Goal: Task Accomplishment & Management: Complete application form

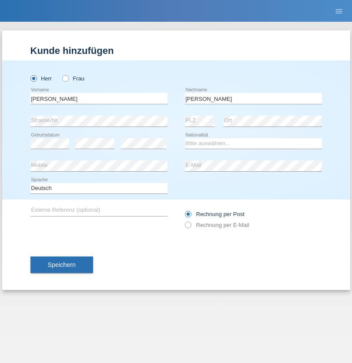
type input "[PERSON_NAME]"
select select "DE"
select select "C"
select select "17"
select select "01"
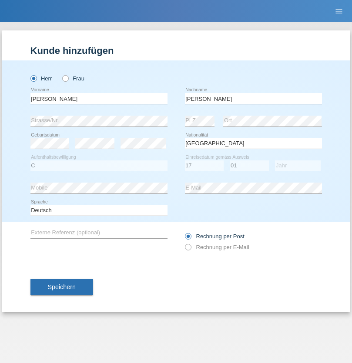
select select "2002"
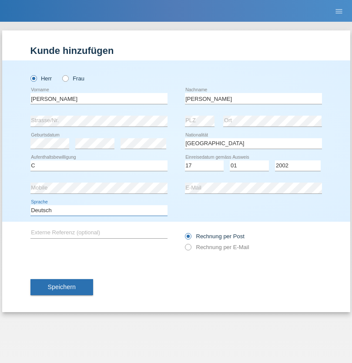
select select "en"
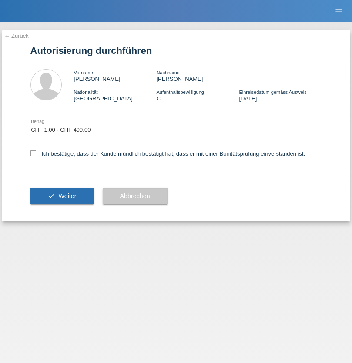
select select "1"
checkbox input "true"
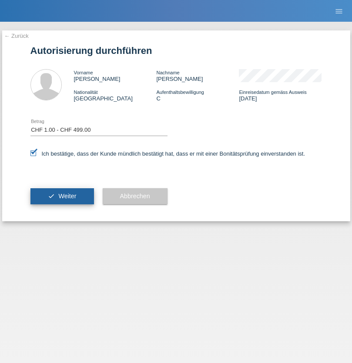
click at [62, 196] on span "Weiter" at bounding box center [67, 196] width 18 height 7
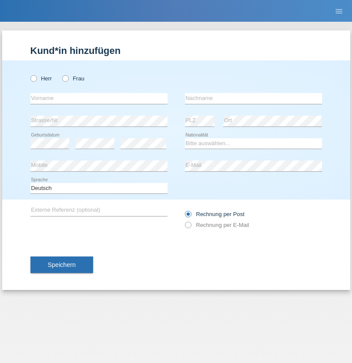
radio input "true"
click at [99, 98] on input "text" at bounding box center [98, 98] width 137 height 11
type input "Bilalli"
click at [253, 98] on input "text" at bounding box center [253, 98] width 137 height 11
type input "Milazim"
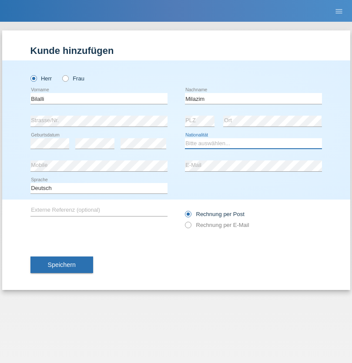
select select "XK"
select select "C"
select select "20"
select select "11"
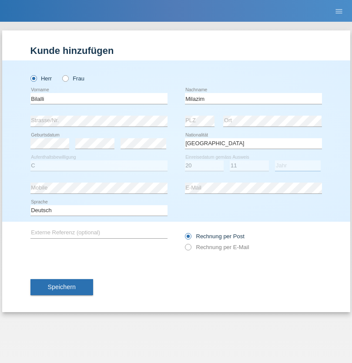
select select "1968"
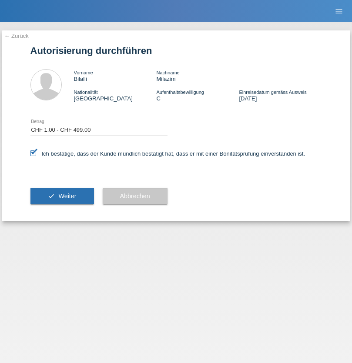
select select "1"
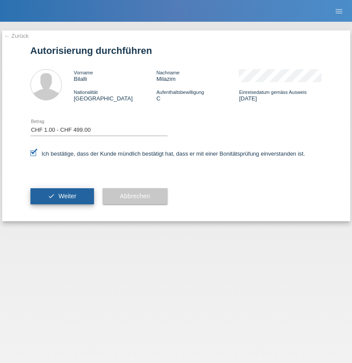
click at [62, 196] on span "Weiter" at bounding box center [67, 196] width 18 height 7
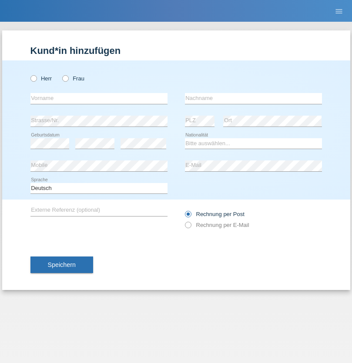
radio input "true"
click at [99, 98] on input "text" at bounding box center [98, 98] width 137 height 11
type input "Varga"
click at [253, 98] on input "text" at bounding box center [253, 98] width 137 height 11
type input "Florin"
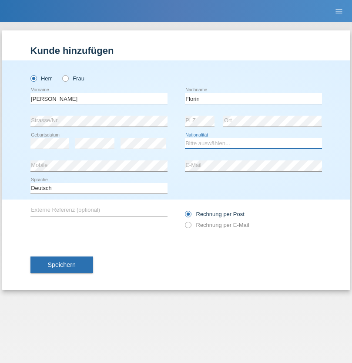
select select "RO"
select select "C"
select select "29"
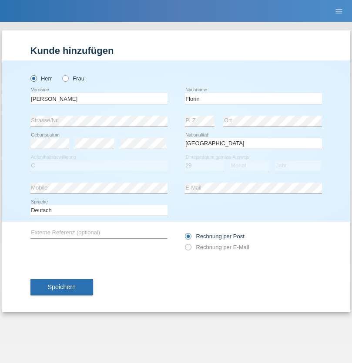
select select "02"
select select "2021"
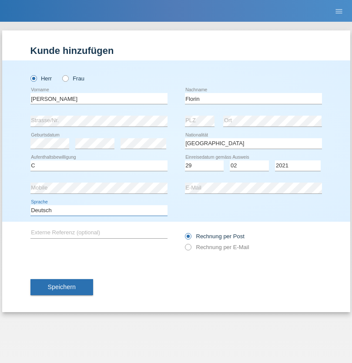
select select "en"
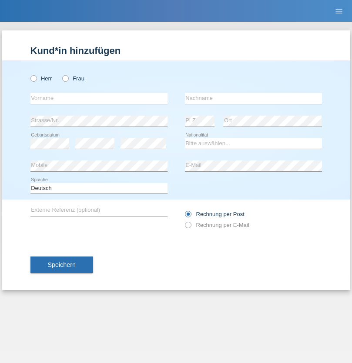
radio input "true"
click at [99, 98] on input "text" at bounding box center [98, 98] width 137 height 11
type input "[PERSON_NAME]"
click at [253, 98] on input "text" at bounding box center [253, 98] width 137 height 11
type input "Krebs"
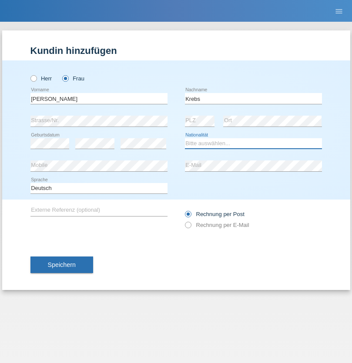
select select "CH"
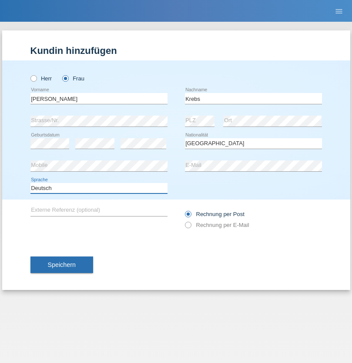
select select "en"
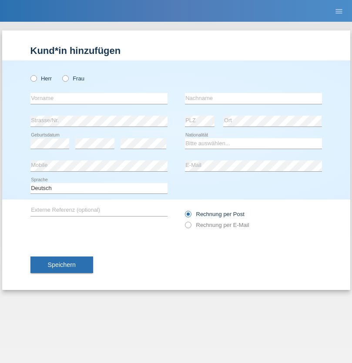
radio input "true"
click at [99, 98] on input "text" at bounding box center [98, 98] width 137 height 11
type input "Qovanaj"
click at [253, 98] on input "text" at bounding box center [253, 98] width 137 height 11
type input "Shaban"
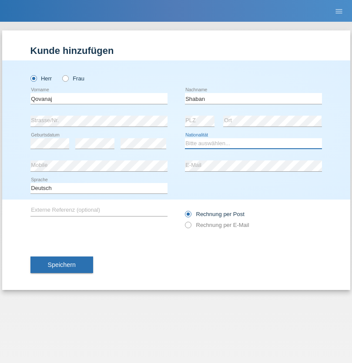
select select "CH"
radio input "true"
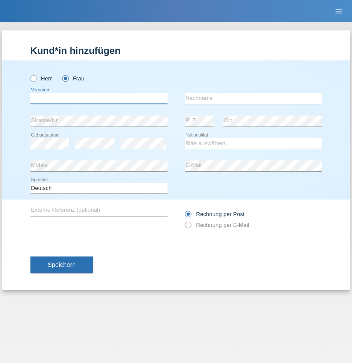
click at [99, 98] on input "text" at bounding box center [98, 98] width 137 height 11
type input "Sultan"
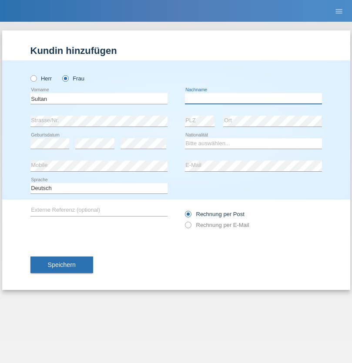
click at [253, 98] on input "text" at bounding box center [253, 98] width 137 height 11
type input "Tarza"
select select "IQ"
select select "C"
select select "02"
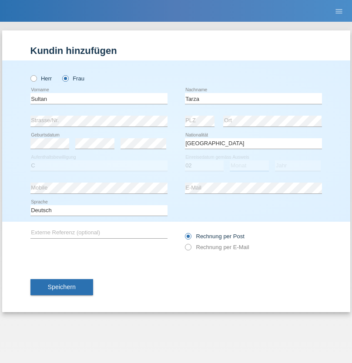
select select "05"
select select "1978"
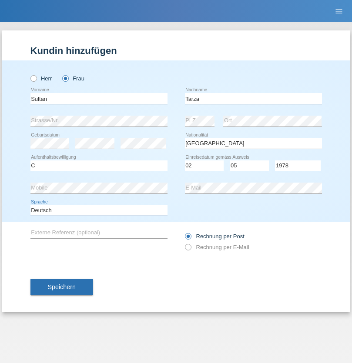
select select "en"
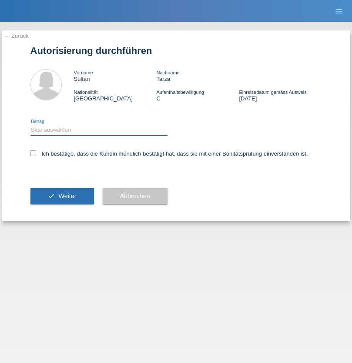
select select "1"
checkbox input "true"
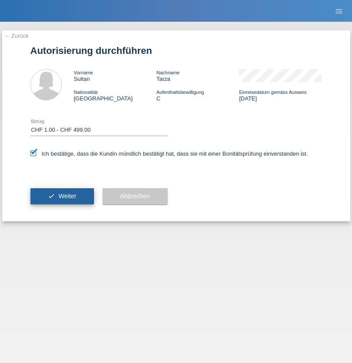
click at [62, 196] on span "Weiter" at bounding box center [67, 196] width 18 height 7
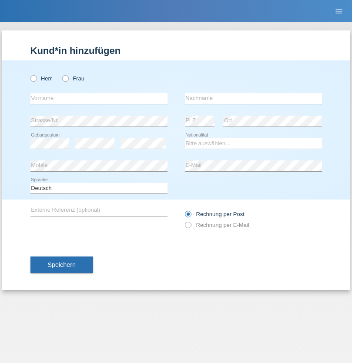
radio input "true"
click at [99, 98] on input "text" at bounding box center [98, 98] width 137 height 11
type input "Paransothuyamma"
click at [253, 98] on input "text" at bounding box center [253, 98] width 137 height 11
type input "Kamagaratnam"
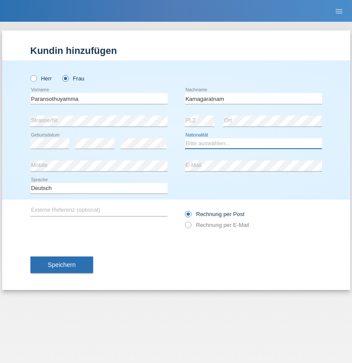
select select "CH"
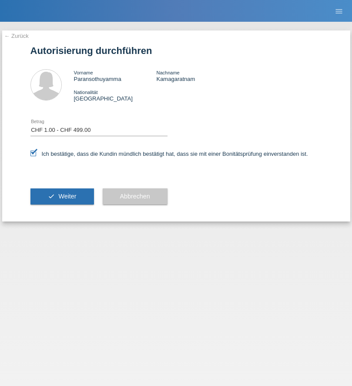
select select "1"
click at [62, 196] on span "Weiter" at bounding box center [67, 196] width 18 height 7
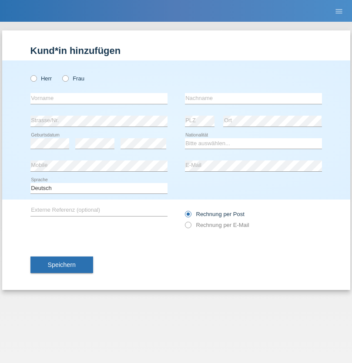
radio input "true"
click at [99, 98] on input "text" at bounding box center [98, 98] width 137 height 11
type input "[PERSON_NAME]"
click at [253, 98] on input "text" at bounding box center [253, 98] width 137 height 11
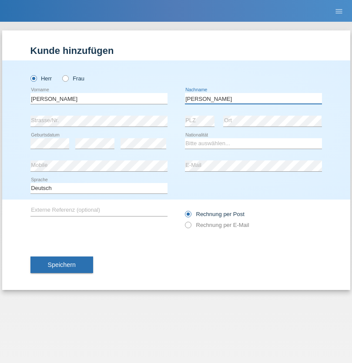
type input "[PERSON_NAME]"
select select "CH"
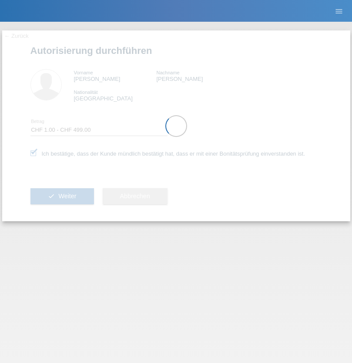
select select "1"
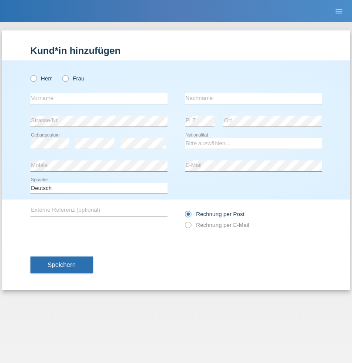
radio input "true"
click at [99, 98] on input "text" at bounding box center [98, 98] width 137 height 11
type input "Kushtrim"
click at [253, 98] on input "text" at bounding box center [253, 98] width 137 height 11
type input "Rexhepi"
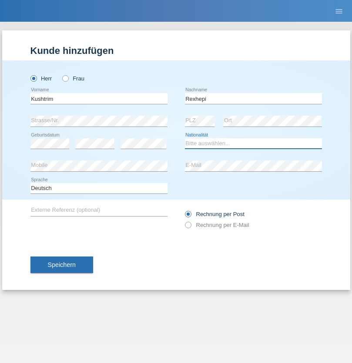
select select "XK"
select select "C"
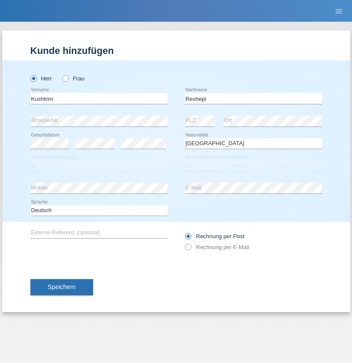
select select "07"
select select "04"
select select "2021"
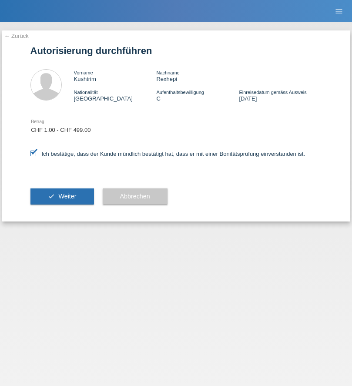
select select "1"
click at [62, 196] on span "Weiter" at bounding box center [67, 196] width 18 height 7
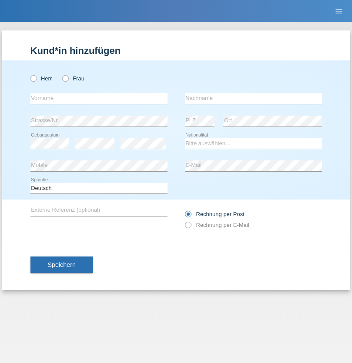
radio input "true"
click at [99, 98] on input "text" at bounding box center [98, 98] width 137 height 11
type input "[PERSON_NAME]"
click at [253, 98] on input "text" at bounding box center [253, 98] width 137 height 11
type input "Weinlein"
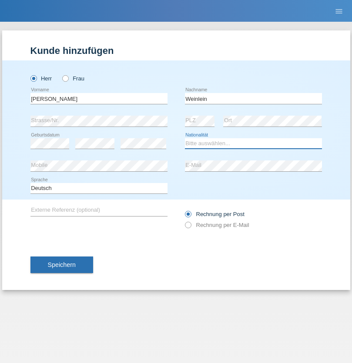
select select "CH"
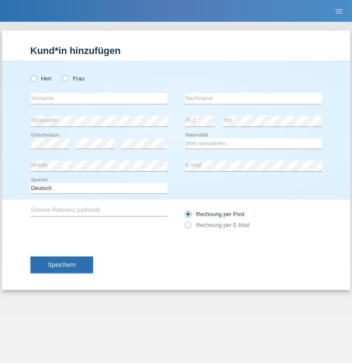
radio input "true"
click at [99, 98] on input "text" at bounding box center [98, 98] width 137 height 11
type input "Jashari lmeri"
click at [253, 98] on input "text" at bounding box center [253, 98] width 137 height 11
type input "Rabije"
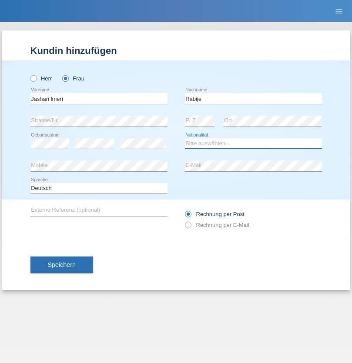
select select "CH"
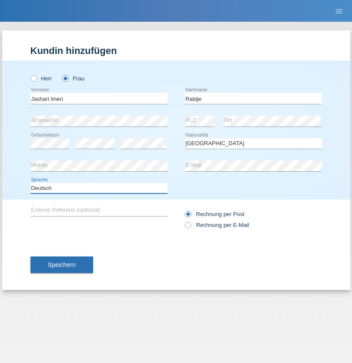
select select "en"
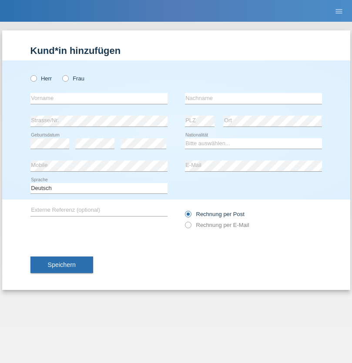
radio input "true"
click at [99, 98] on input "text" at bounding box center [98, 98] width 137 height 11
type input "firat"
click at [253, 98] on input "text" at bounding box center [253, 98] width 137 height 11
type input "kara"
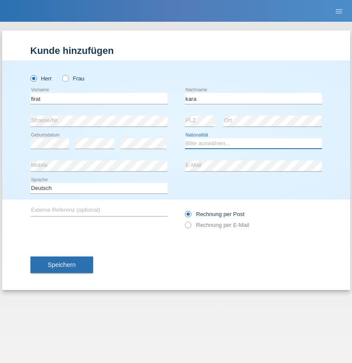
select select "CH"
radio input "true"
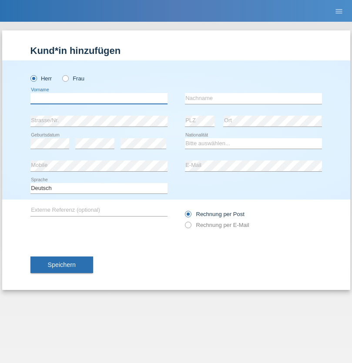
click at [99, 98] on input "text" at bounding box center [98, 98] width 137 height 11
type input "Gigov"
click at [253, 98] on input "text" at bounding box center [253, 98] width 137 height 11
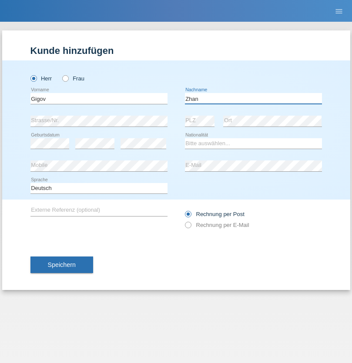
type input "Zhan"
select select "BG"
select select "C"
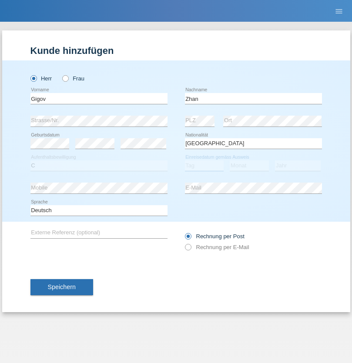
select select "23"
select select "10"
select select "2021"
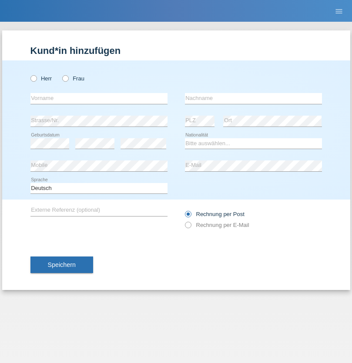
radio input "true"
click at [99, 98] on input "text" at bounding box center [98, 98] width 137 height 11
type input "Amand"
click at [253, 98] on input "text" at bounding box center [253, 98] width 137 height 11
type input "Pires"
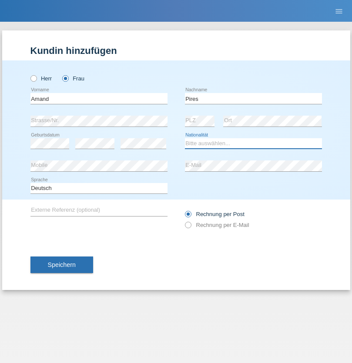
select select "CH"
radio input "true"
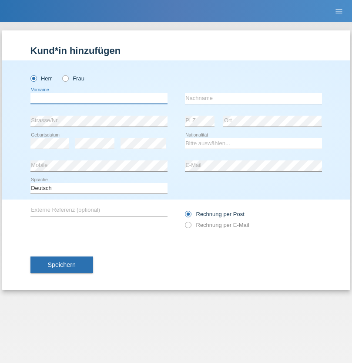
click at [99, 98] on input "text" at bounding box center [98, 98] width 137 height 11
type input "[PERSON_NAME]"
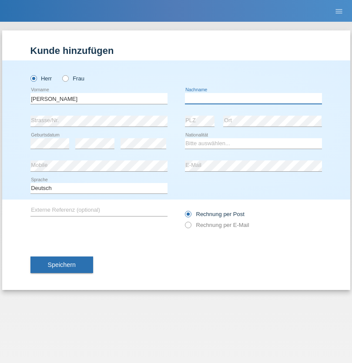
click at [253, 98] on input "text" at bounding box center [253, 98] width 137 height 11
type input "Saidi"
select select "CH"
radio input "true"
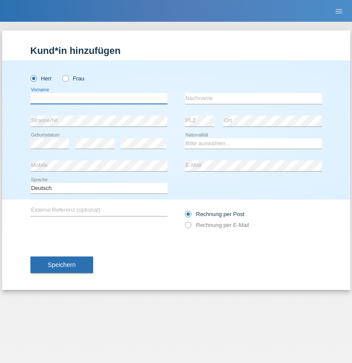
click at [99, 98] on input "text" at bounding box center [98, 98] width 137 height 11
type input "Matusa"
click at [253, 98] on input "text" at bounding box center [253, 98] width 137 height 11
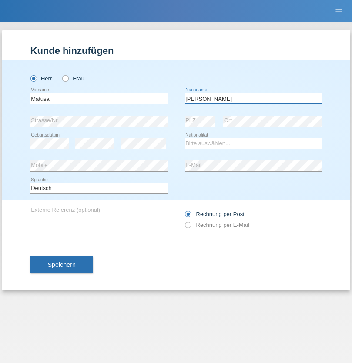
type input "Marian valentin"
select select "OM"
select select "C"
select select "01"
select select "06"
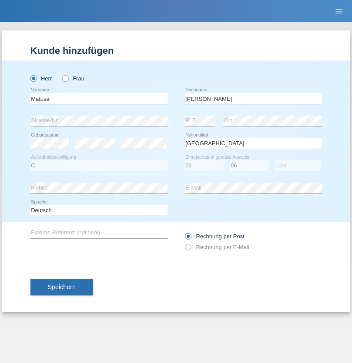
select select "2016"
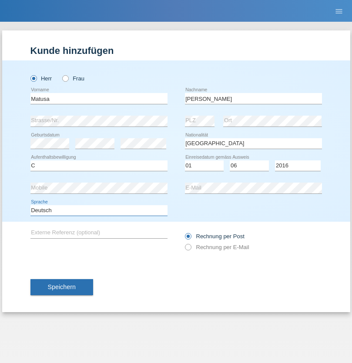
select select "en"
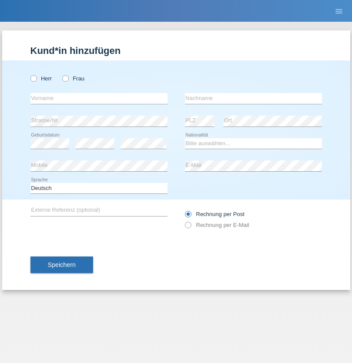
radio input "true"
click at [99, 98] on input "text" at bounding box center [98, 98] width 137 height 11
type input "Edinson Maurício"
click at [253, 98] on input "text" at bounding box center [253, 98] width 137 height 11
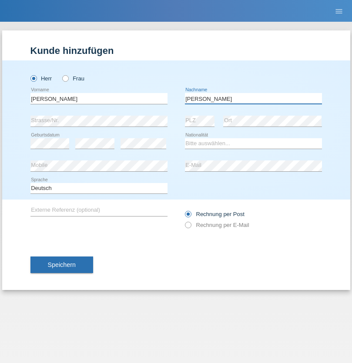
type input "Branquinho Alexander"
select select "PT"
select select "C"
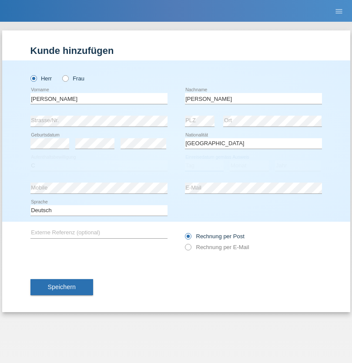
select select "23"
select select "08"
select select "2021"
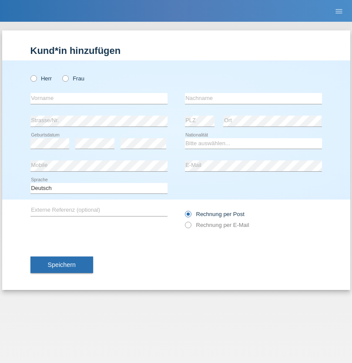
radio input "true"
click at [99, 98] on input "text" at bounding box center [98, 98] width 137 height 11
type input "Luca"
click at [253, 98] on input "text" at bounding box center [253, 98] width 137 height 11
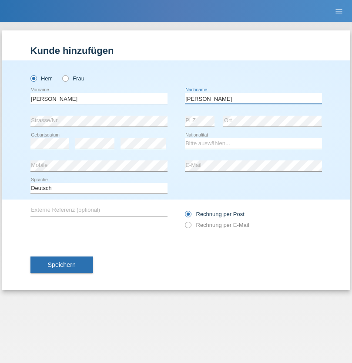
type input "Meier"
select select "CH"
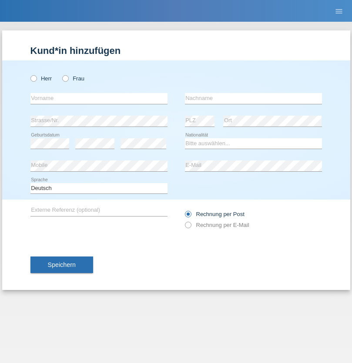
radio input "true"
click at [99, 98] on input "text" at bounding box center [98, 98] width 137 height 11
type input "Szilvia"
click at [253, 98] on input "text" at bounding box center [253, 98] width 137 height 11
type input "Olakh"
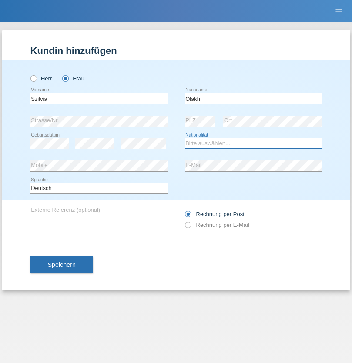
select select "UA"
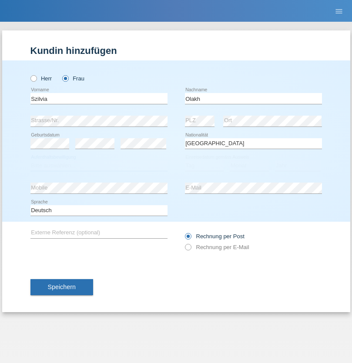
select select "C"
select select "14"
select select "09"
select select "2021"
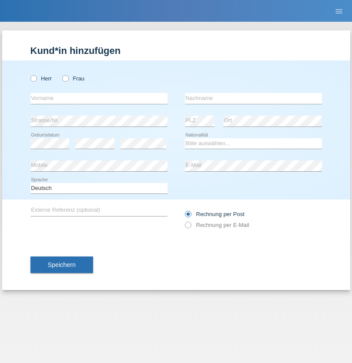
radio input "true"
click at [99, 98] on input "text" at bounding box center [98, 98] width 137 height 11
type input "Asrit"
click at [253, 98] on input "text" at bounding box center [253, 98] width 137 height 11
type input "Kupa"
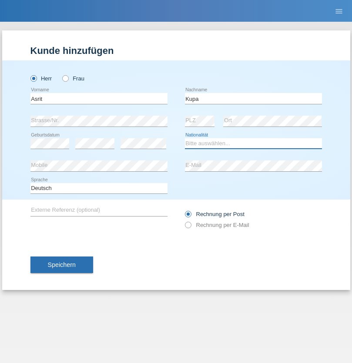
select select "MK"
select select "C"
select select "27"
select select "05"
radio input "true"
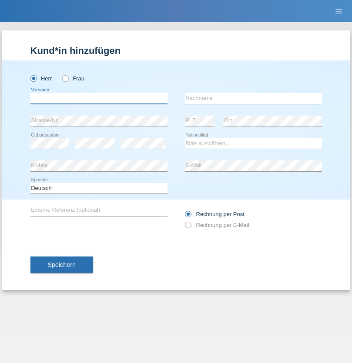
click at [99, 98] on input "text" at bounding box center [98, 98] width 137 height 11
type input "[PERSON_NAME]"
click at [253, 98] on input "text" at bounding box center [253, 98] width 137 height 11
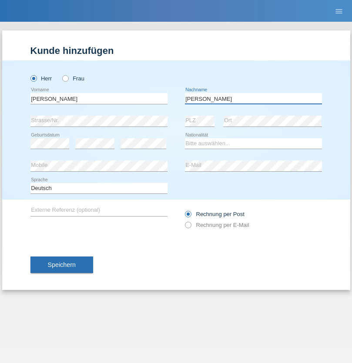
type input "[PERSON_NAME]"
select select "SY"
select select "C"
select select "14"
select select "09"
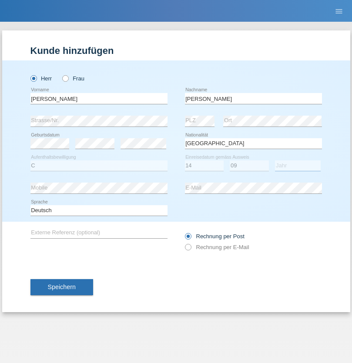
select select "2021"
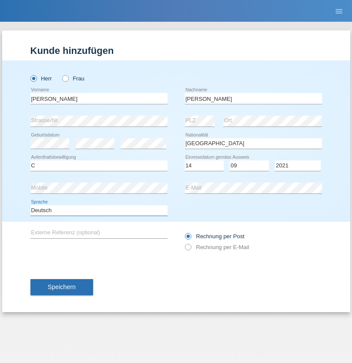
select select "en"
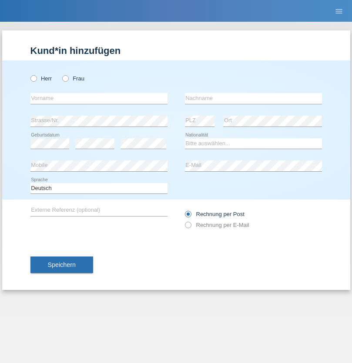
radio input "true"
select select "CH"
radio input "true"
click at [99, 98] on input "text" at bounding box center [98, 98] width 137 height 11
type input "[PERSON_NAME]"
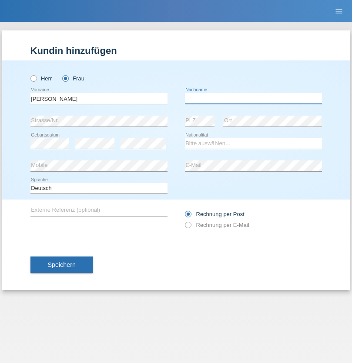
click at [253, 98] on input "text" at bounding box center [253, 98] width 137 height 11
type input "Bacic"
select select "CH"
